Goal: Obtain resource: Obtain resource

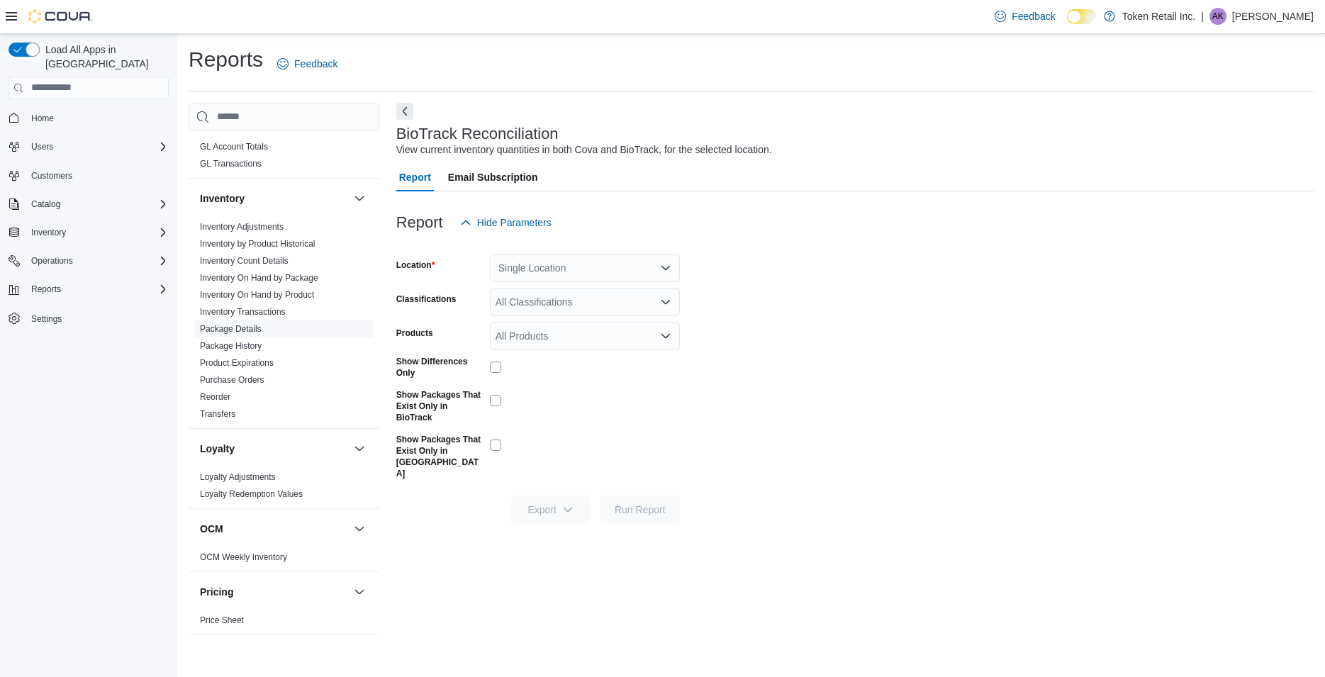
scroll to position [476, 0]
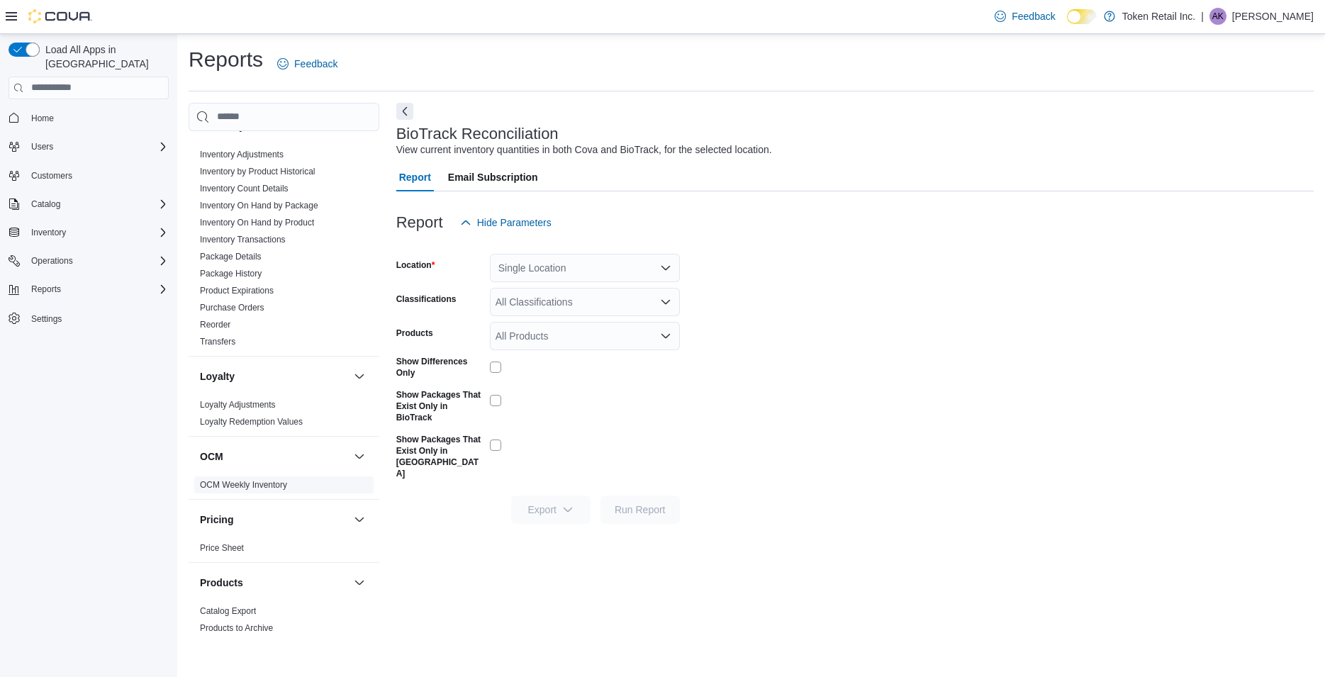
click at [271, 483] on link "OCM Weekly Inventory" at bounding box center [243, 485] width 87 height 10
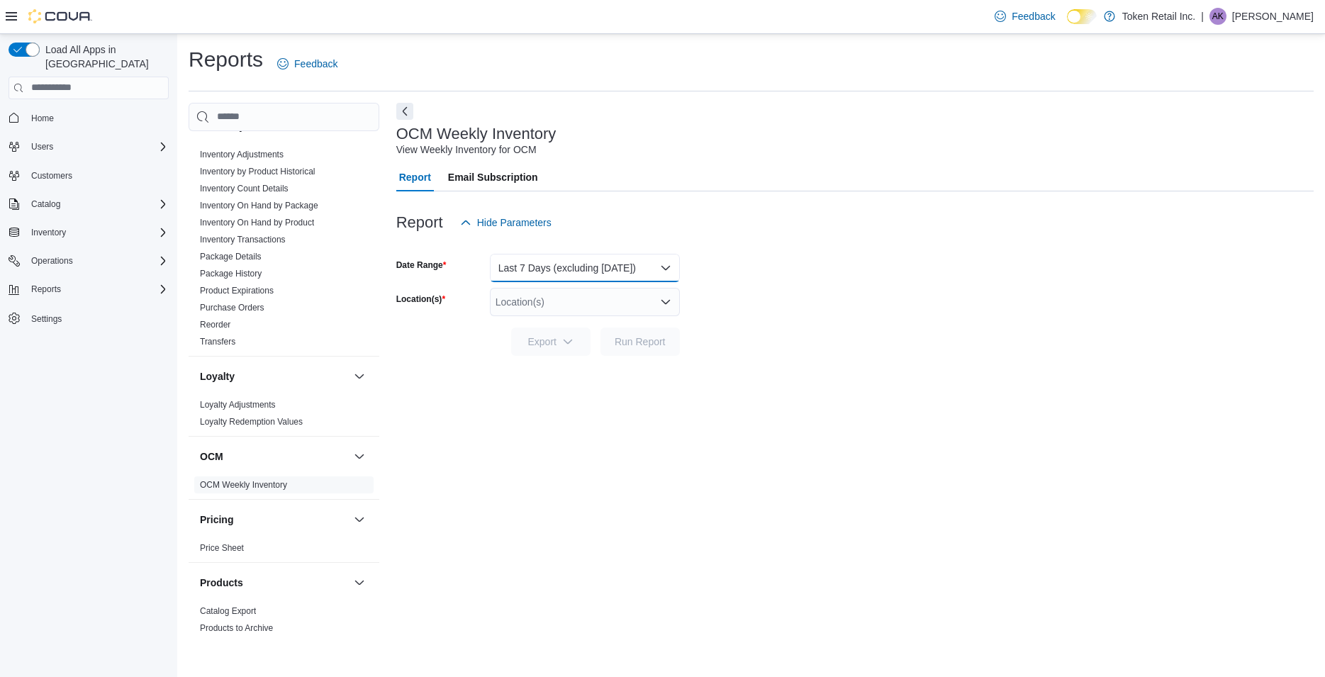
click at [544, 273] on button "Last 7 Days (excluding [DATE])" at bounding box center [585, 268] width 190 height 28
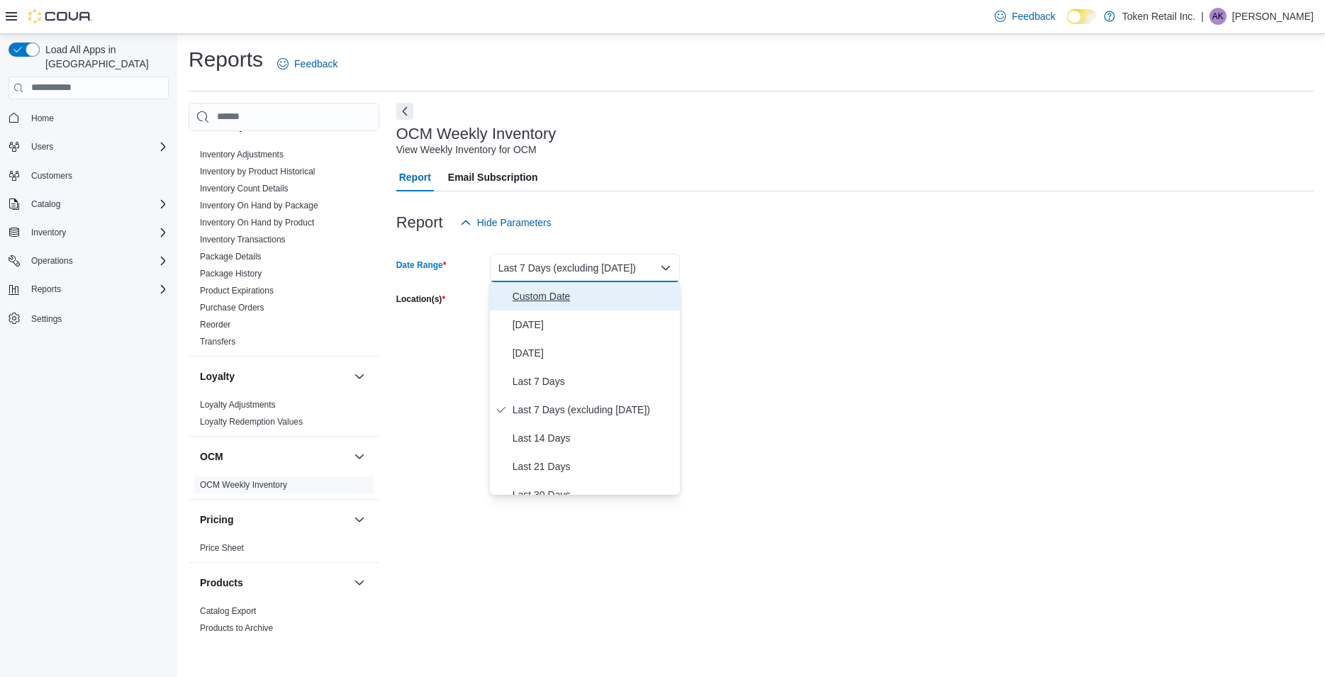
click at [557, 294] on span "Custom Date" at bounding box center [593, 296] width 162 height 17
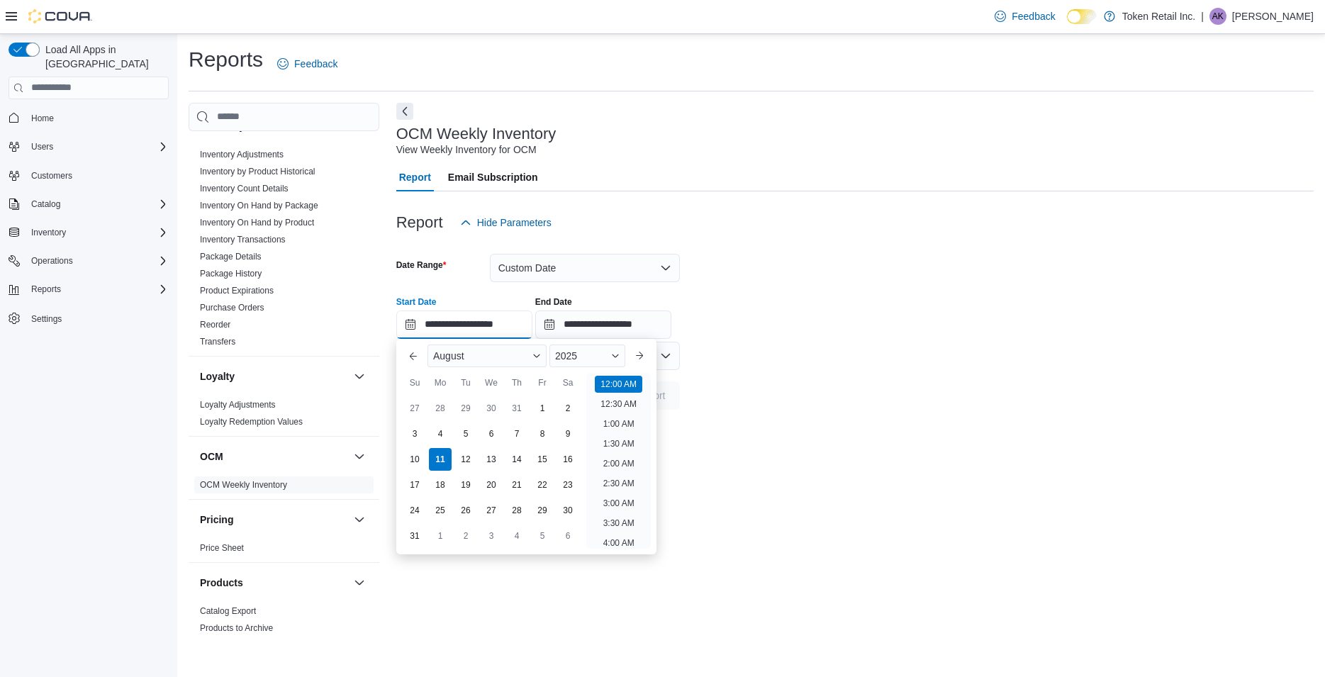
click at [477, 330] on input "**********" at bounding box center [464, 324] width 136 height 28
click at [417, 437] on div "3" at bounding box center [414, 433] width 25 height 25
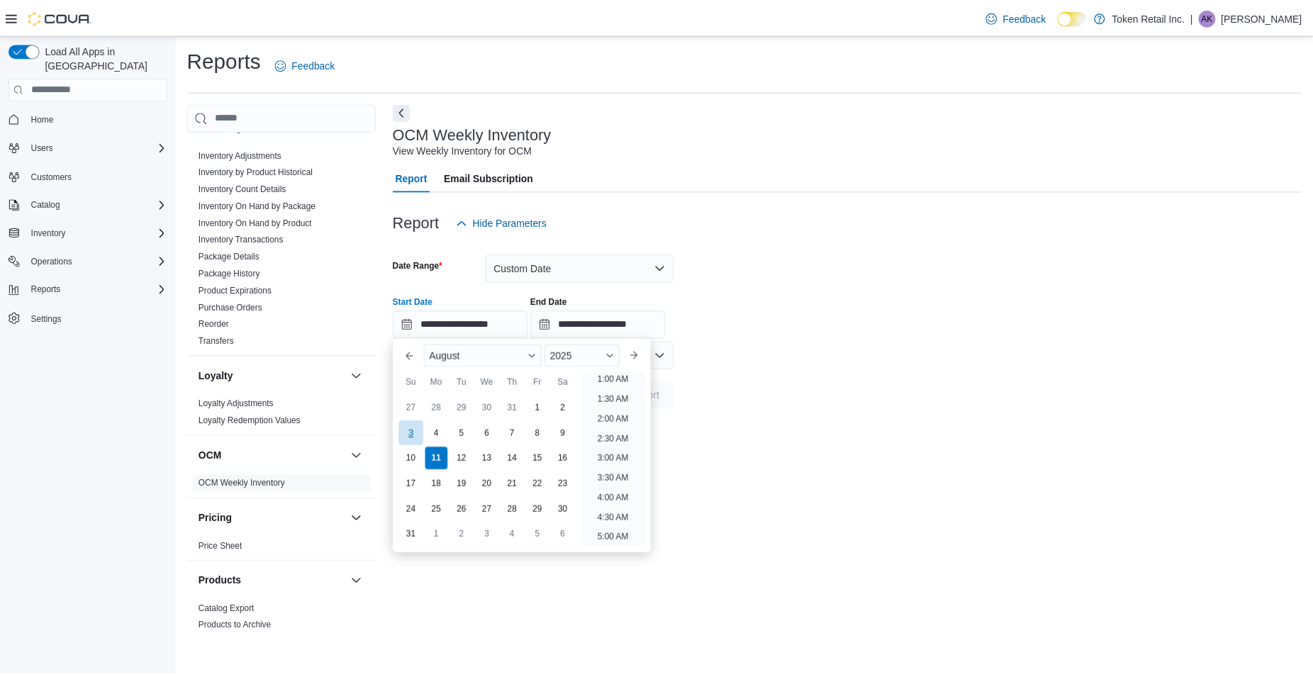
scroll to position [3, 0]
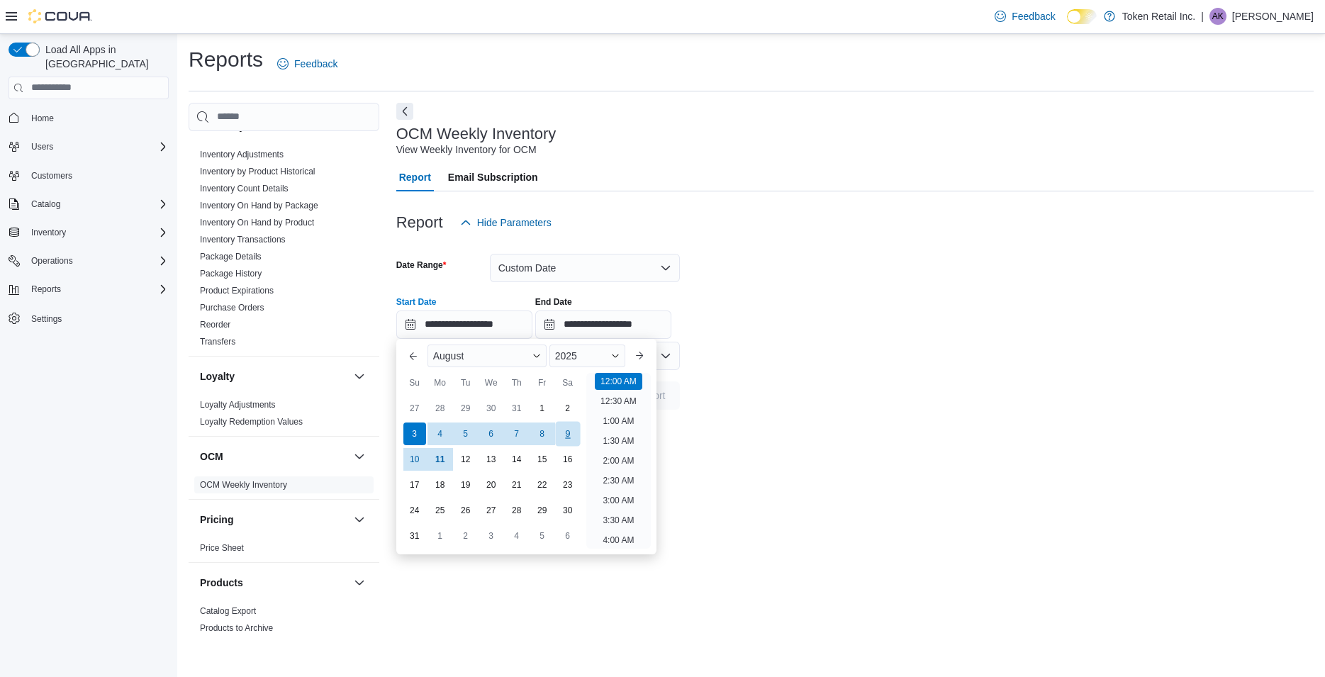
click at [571, 432] on div "9" at bounding box center [567, 433] width 25 height 25
type input "**********"
click at [874, 444] on div "**********" at bounding box center [854, 371] width 917 height 536
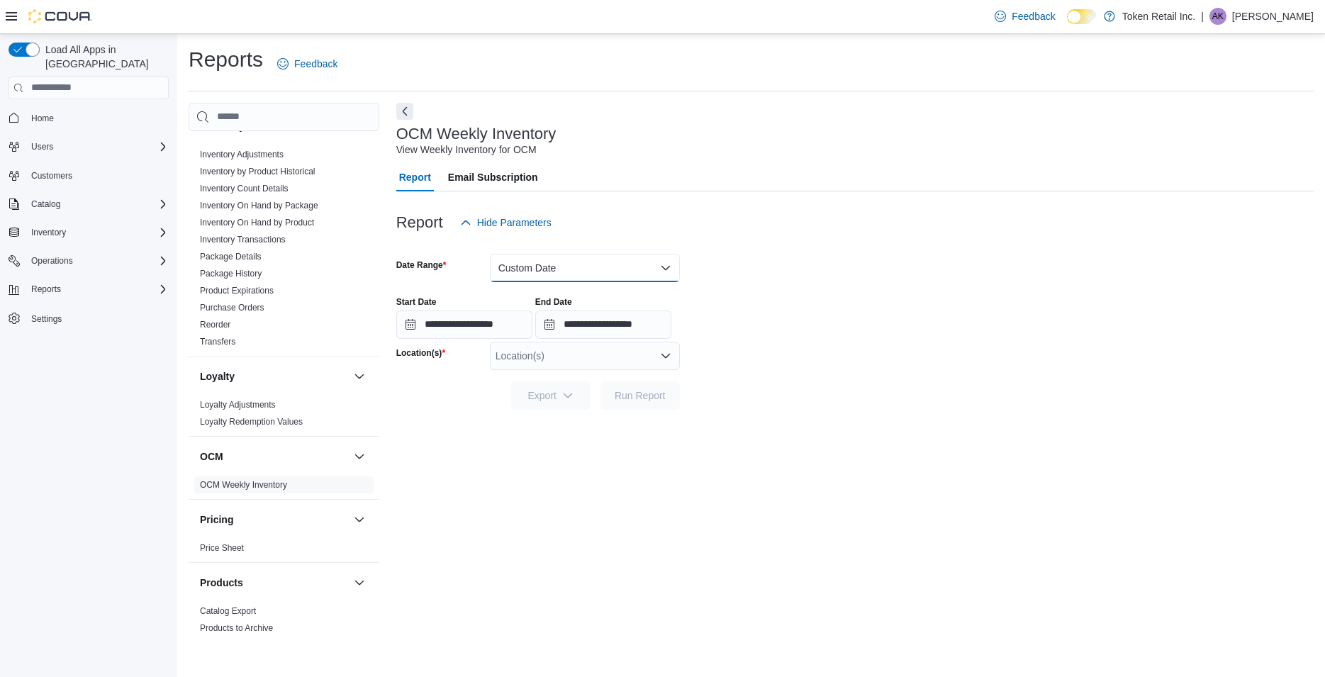
click at [554, 262] on button "Custom Date" at bounding box center [585, 268] width 190 height 28
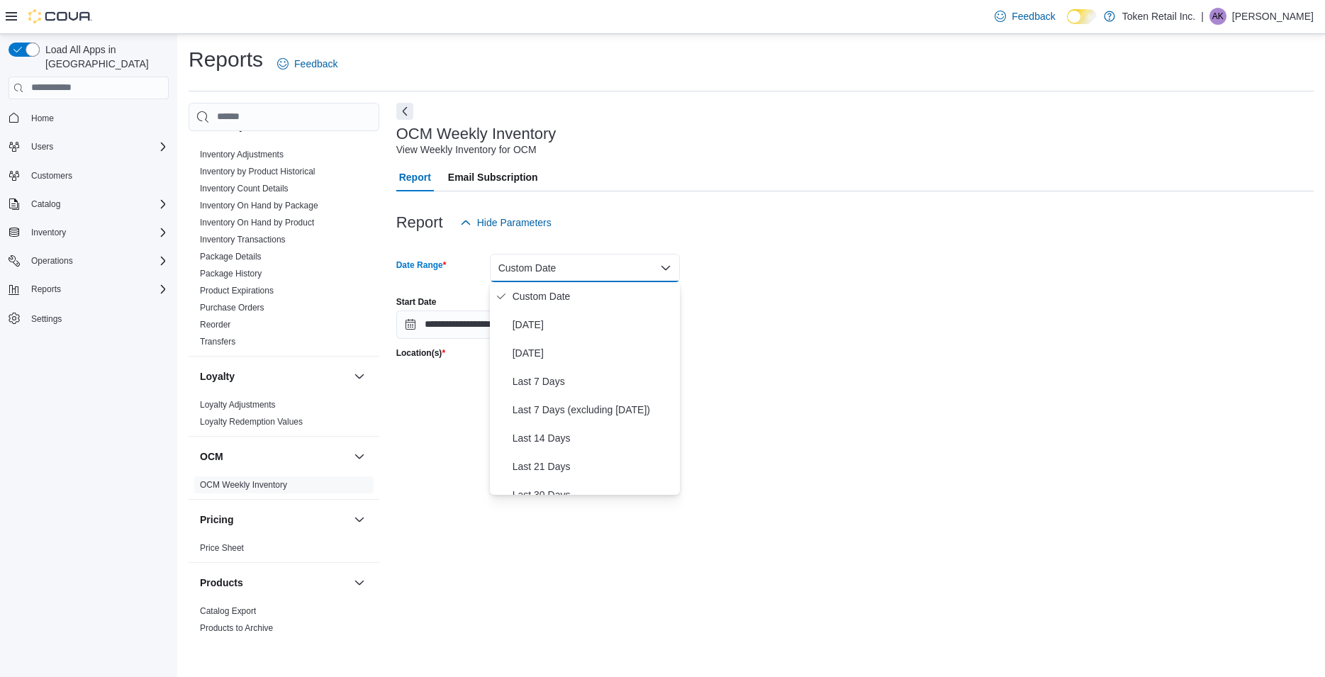
click at [554, 262] on button "Custom Date" at bounding box center [585, 268] width 190 height 28
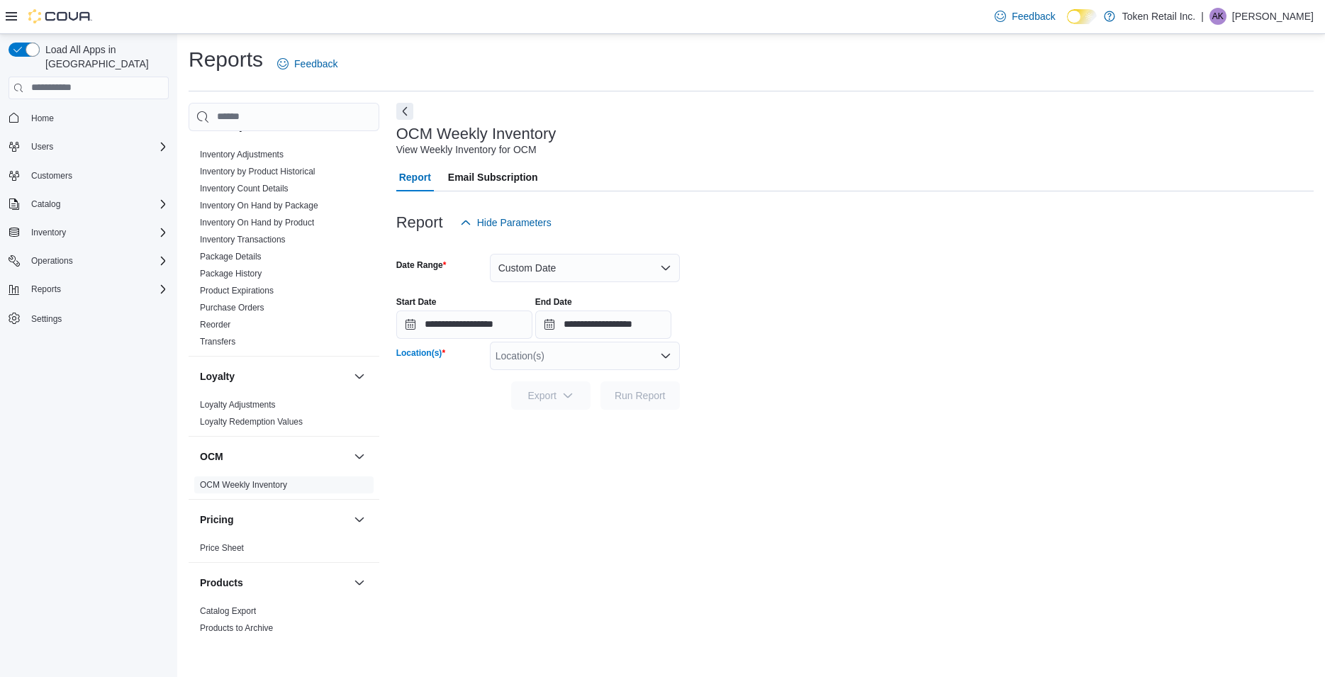
click at [624, 361] on div "Location(s)" at bounding box center [585, 356] width 190 height 28
click at [600, 396] on span "License# CUARD-25-000231" at bounding box center [584, 400] width 128 height 14
click at [658, 406] on span "Run Report" at bounding box center [640, 395] width 62 height 28
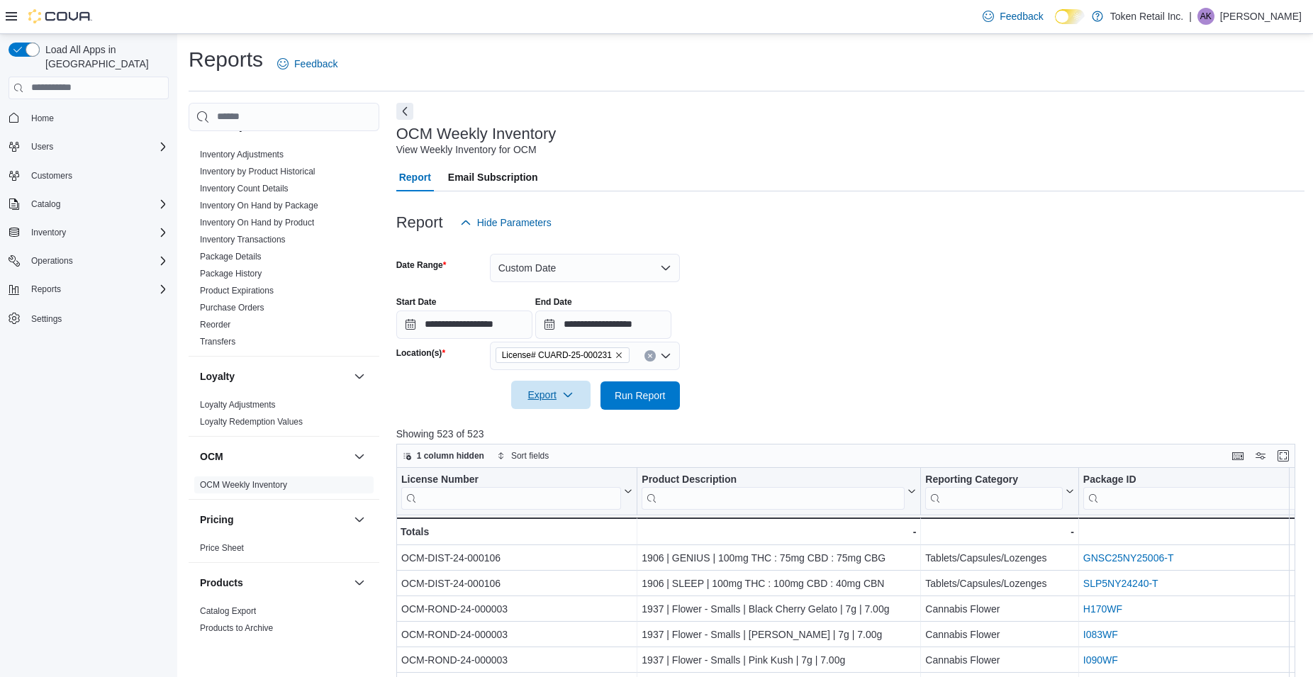
click at [566, 390] on span "Export" at bounding box center [550, 395] width 62 height 28
click at [576, 425] on span "Export to Excel" at bounding box center [553, 423] width 64 height 11
click at [1181, 271] on form "**********" at bounding box center [850, 323] width 908 height 173
click at [254, 481] on link "OCM Weekly Inventory" at bounding box center [243, 485] width 87 height 10
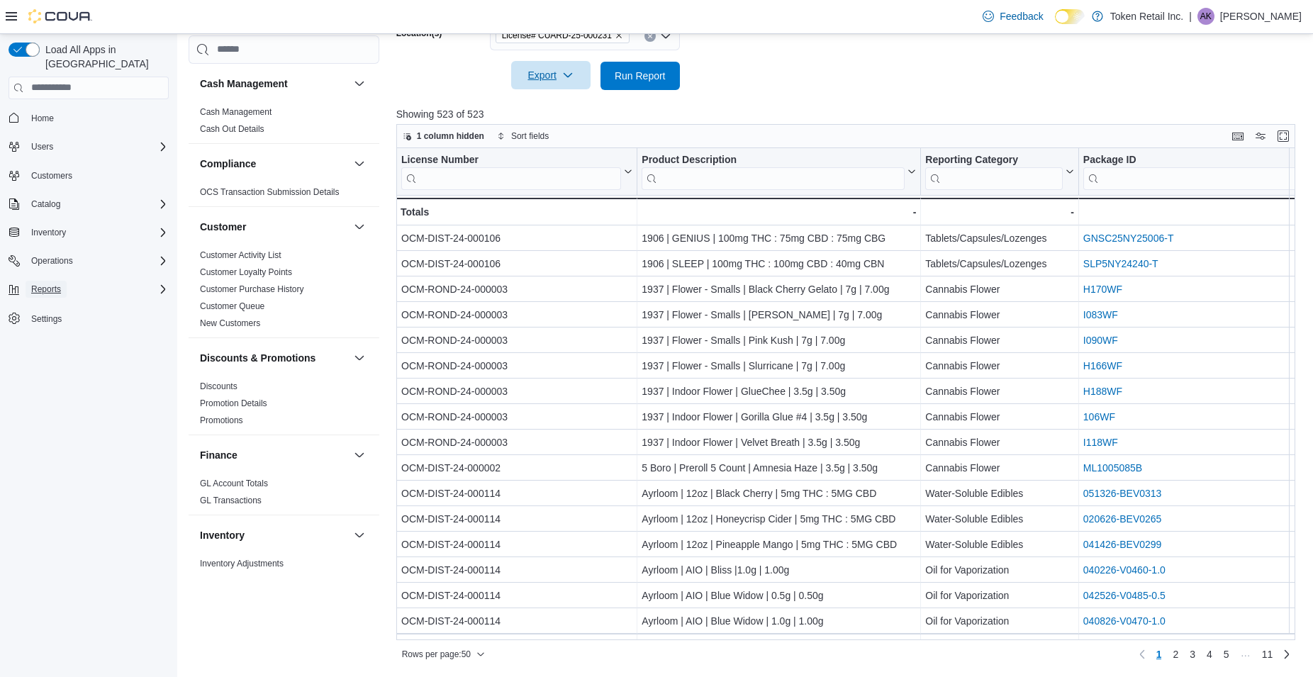
click at [60, 281] on span "Reports" at bounding box center [46, 289] width 30 height 17
click at [81, 345] on icon "Complex example" at bounding box center [78, 349] width 9 height 9
